Goal: Transaction & Acquisition: Subscribe to service/newsletter

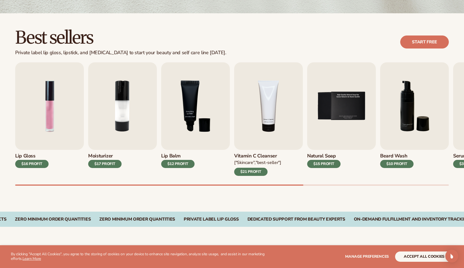
scroll to position [139, 0]
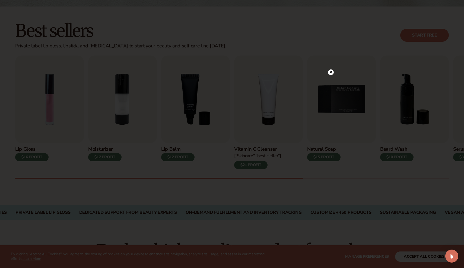
click at [332, 74] on circle at bounding box center [331, 72] width 6 height 6
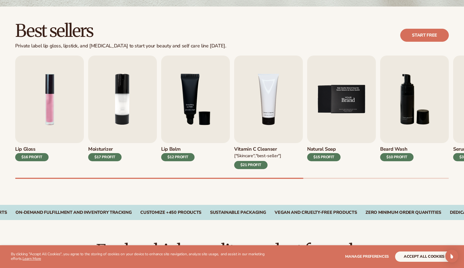
click at [336, 129] on img "5 / 9" at bounding box center [341, 100] width 69 height 88
click at [340, 114] on img "5 / 9" at bounding box center [341, 100] width 69 height 88
click at [328, 155] on div "$15 PROFIT" at bounding box center [323, 157] width 33 height 8
click at [340, 86] on img "5 / 9" at bounding box center [341, 100] width 69 height 88
click at [347, 93] on img "5 / 9" at bounding box center [341, 100] width 69 height 88
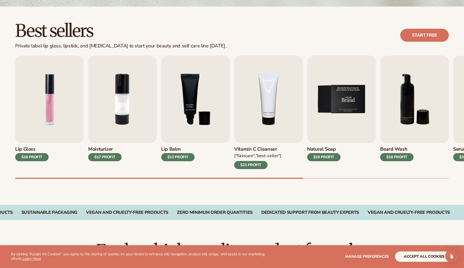
click at [345, 99] on img "5 / 9" at bounding box center [341, 100] width 69 height 88
click at [203, 90] on img "3 / 9" at bounding box center [195, 100] width 69 height 88
click at [188, 91] on img "3 / 9" at bounding box center [195, 100] width 69 height 88
click at [188, 109] on img "3 / 9" at bounding box center [195, 100] width 69 height 88
click at [183, 151] on div "[MEDICAL_DATA] $12 PROFIT" at bounding box center [195, 156] width 69 height 26
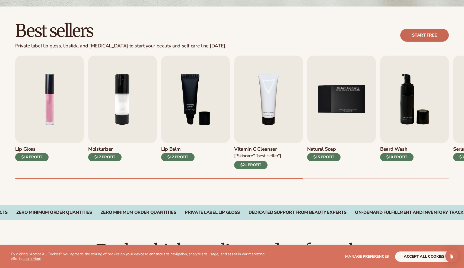
click at [423, 35] on link "Start free" at bounding box center [424, 35] width 49 height 13
